Goal: Find specific page/section: Find specific page/section

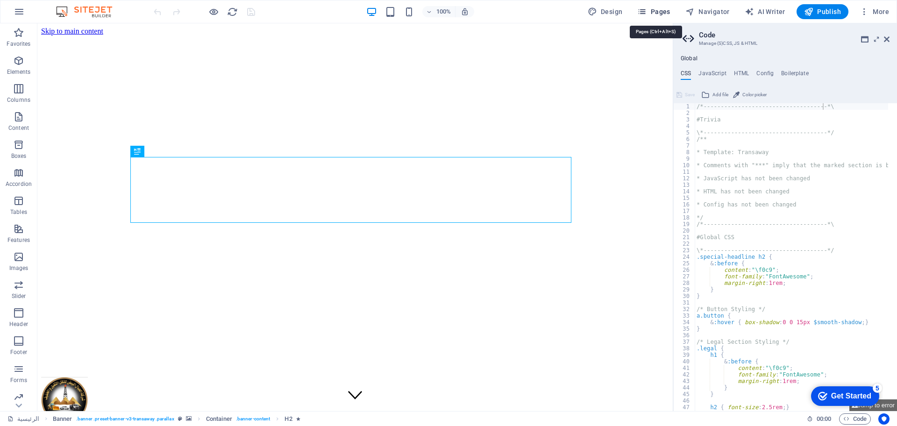
click at [662, 10] on span "Pages" at bounding box center [653, 11] width 33 height 9
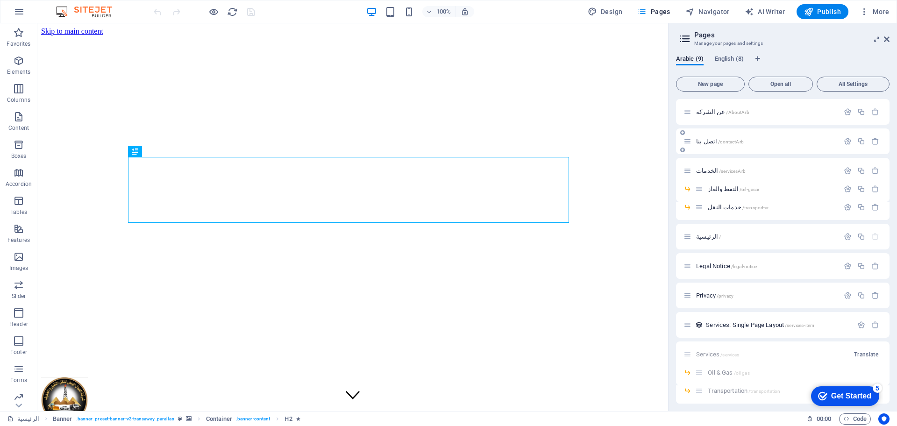
click at [709, 139] on span "اتصل بنا /contactArb" at bounding box center [720, 141] width 48 height 7
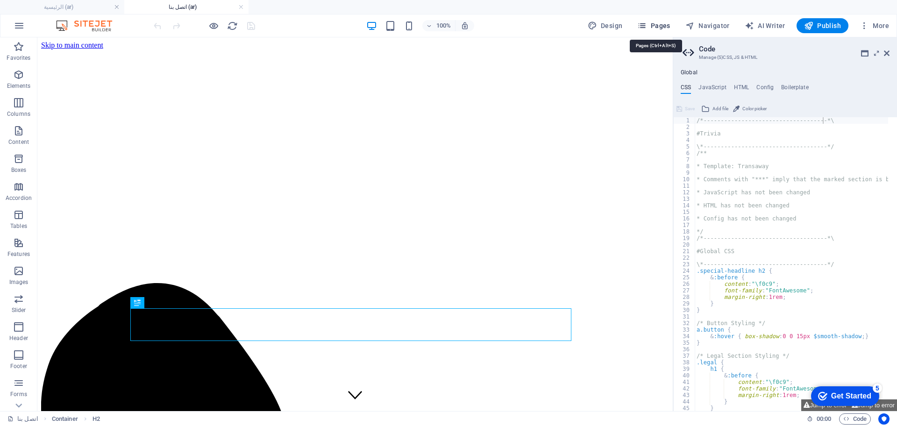
click at [647, 24] on icon "button" at bounding box center [641, 25] width 9 height 9
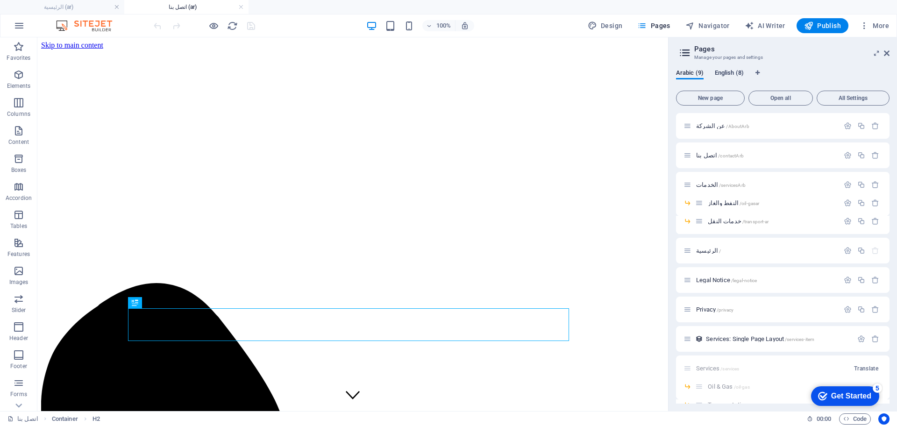
click at [726, 69] on span "English (8)" at bounding box center [729, 73] width 29 height 13
click at [701, 152] on span "Contact /contact" at bounding box center [716, 155] width 40 height 7
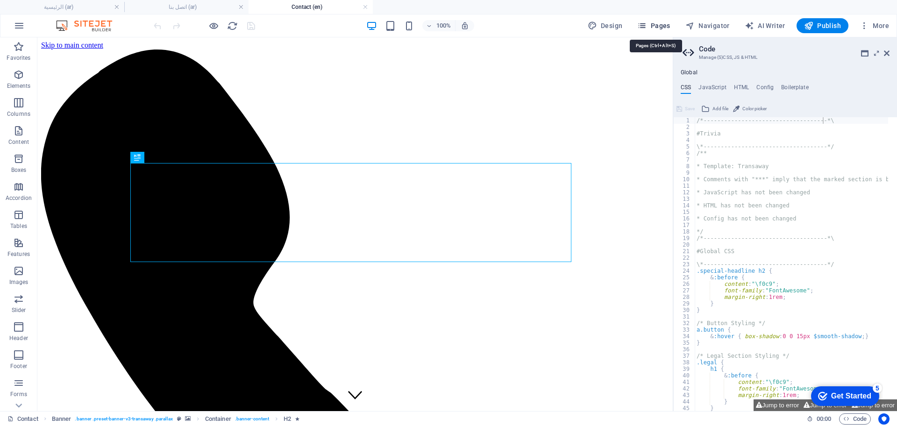
click at [664, 19] on button "Pages" at bounding box center [654, 25] width 40 height 15
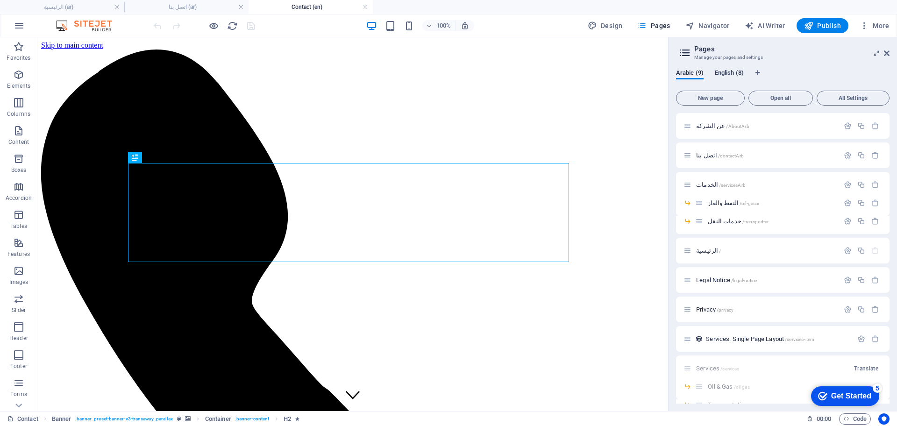
click at [730, 72] on span "English (8)" at bounding box center [729, 73] width 29 height 13
